Goal: Task Accomplishment & Management: Use online tool/utility

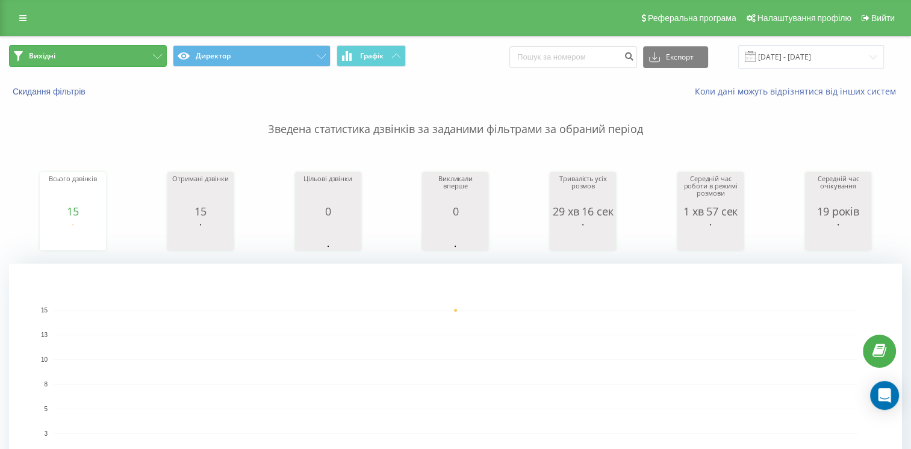
click at [121, 59] on button "Вихідні" at bounding box center [88, 56] width 158 height 22
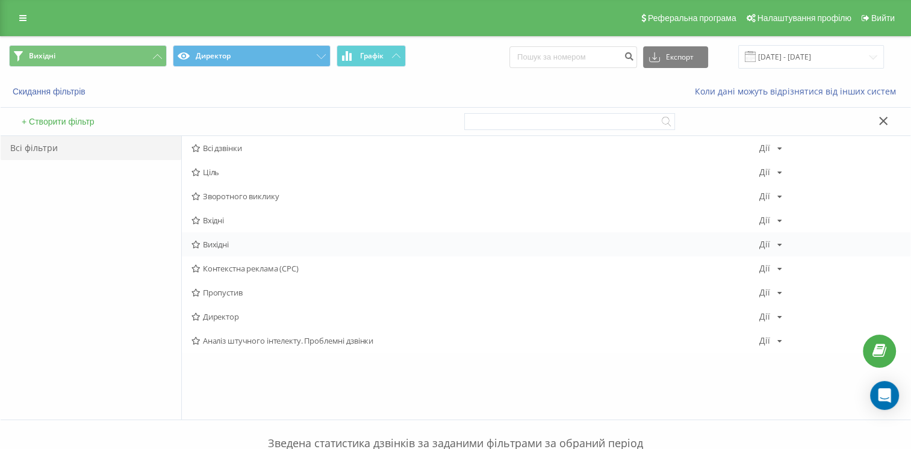
click at [233, 248] on span "Вихідні" at bounding box center [475, 244] width 567 height 8
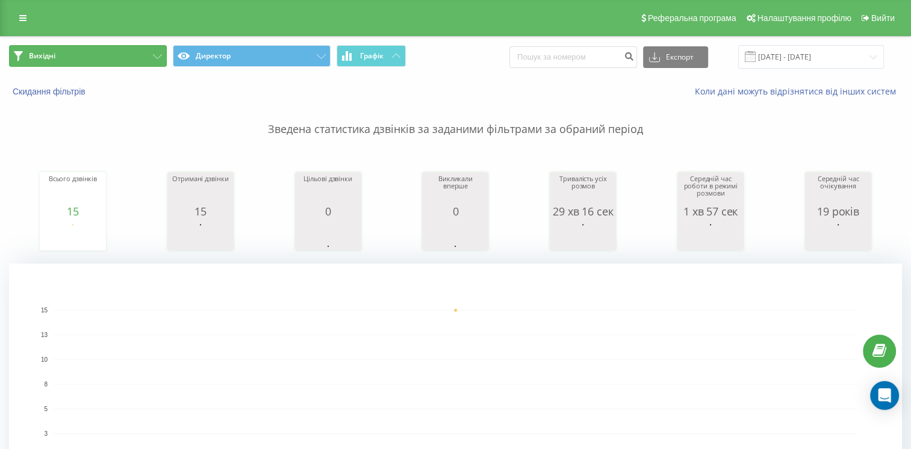
click at [58, 54] on button "Вихідні" at bounding box center [88, 56] width 158 height 22
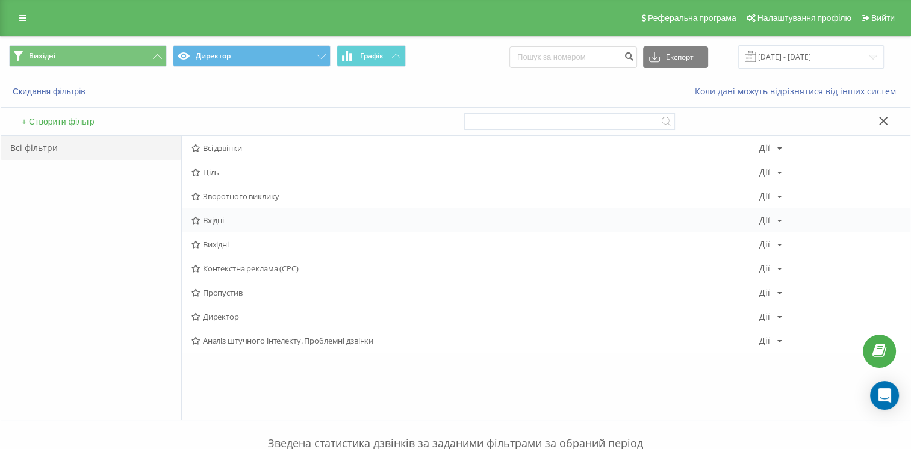
click at [232, 212] on div "Вхідні Дії Редактировать Копировать Удалить По умолчанию Поделиться" at bounding box center [546, 220] width 729 height 24
click at [237, 223] on span "Вхідні" at bounding box center [475, 220] width 567 height 8
